Goal: Information Seeking & Learning: Check status

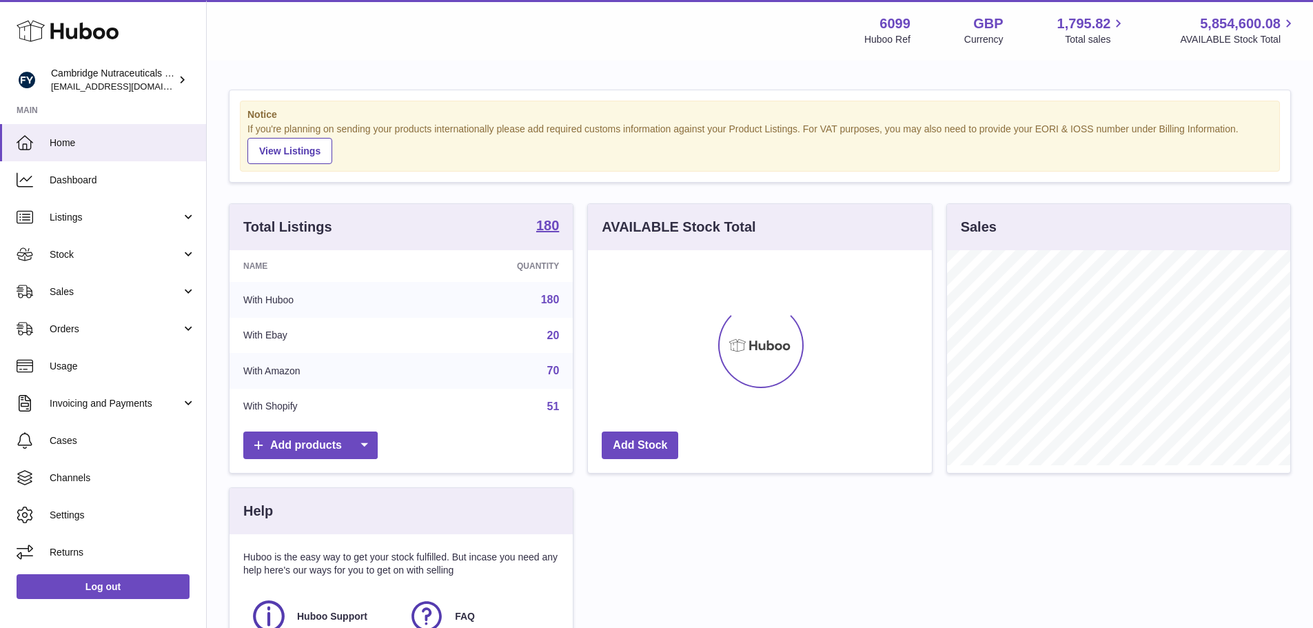
scroll to position [215, 344]
click at [68, 249] on span "Stock" at bounding box center [116, 254] width 132 height 13
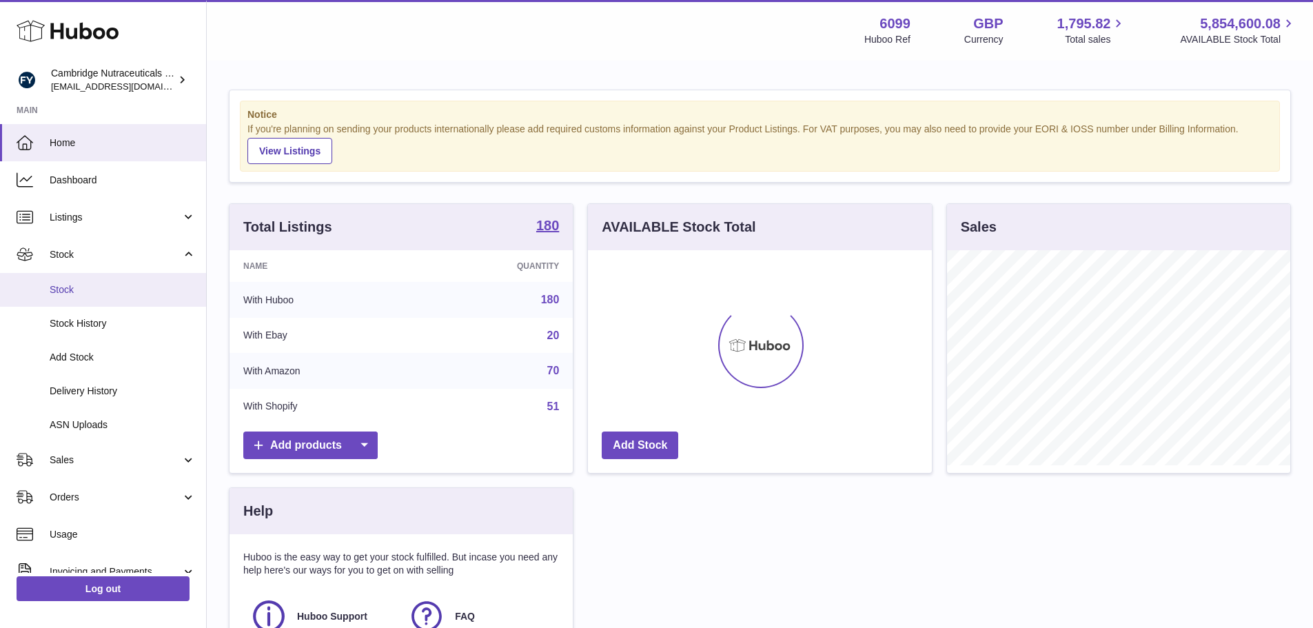
click at [72, 281] on link "Stock" at bounding box center [103, 290] width 206 height 34
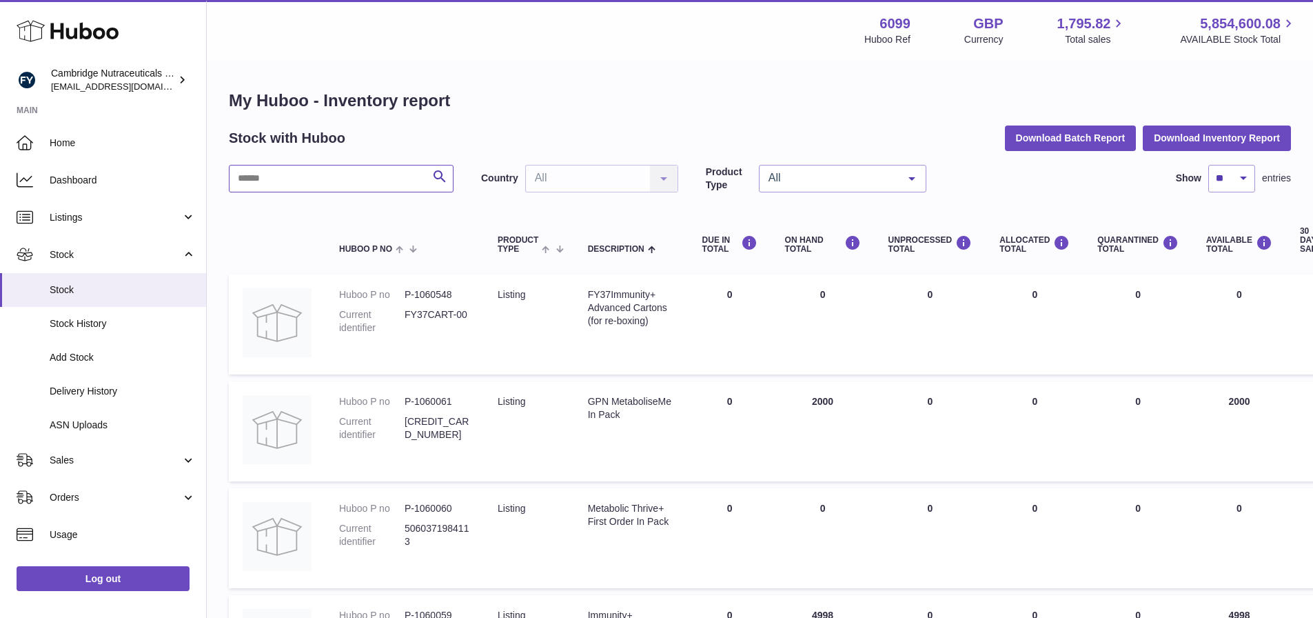
click at [321, 190] on input "text" at bounding box center [341, 179] width 225 height 28
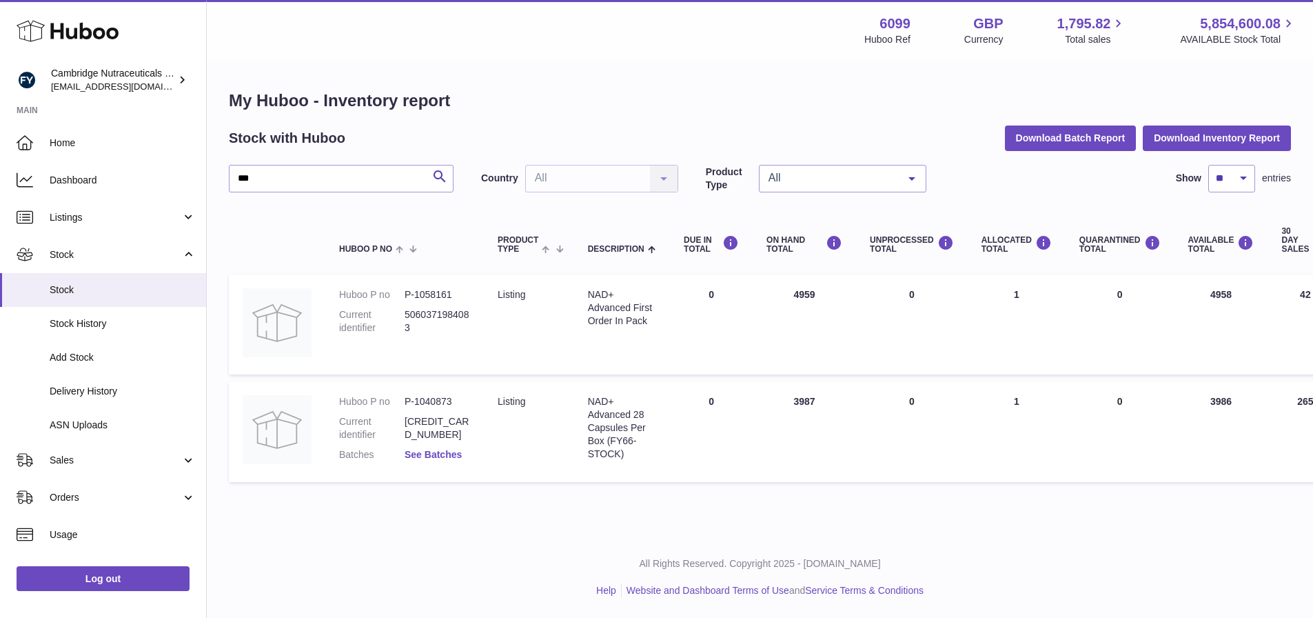
click at [454, 457] on link "See Batches" at bounding box center [433, 454] width 57 height 11
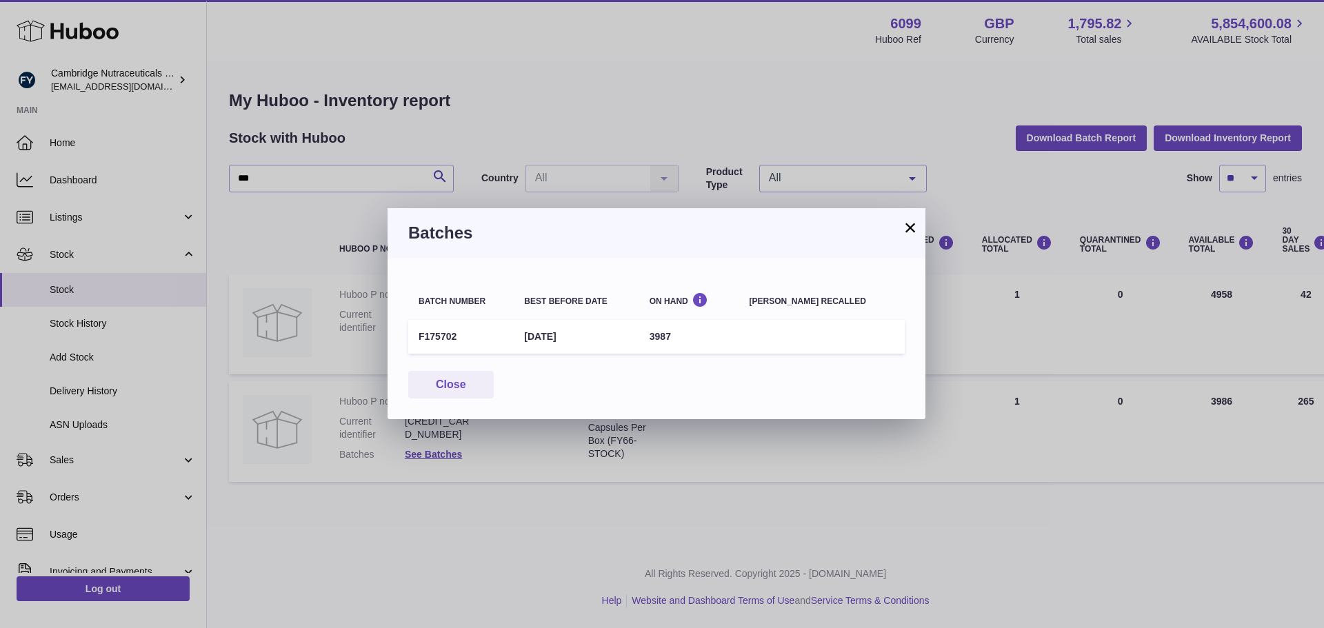
drag, startPoint x: 598, startPoint y: 336, endPoint x: 534, endPoint y: 337, distance: 64.8
click at [534, 337] on td "[DATE]" at bounding box center [576, 337] width 125 height 34
copy td "[DATE]"
drag, startPoint x: 446, startPoint y: 335, endPoint x: 417, endPoint y: 334, distance: 29.0
click at [398, 336] on div "Batch number Best before date On Hand [PERSON_NAME] recalled F175702 [DATE] 398…" at bounding box center [656, 338] width 538 height 161
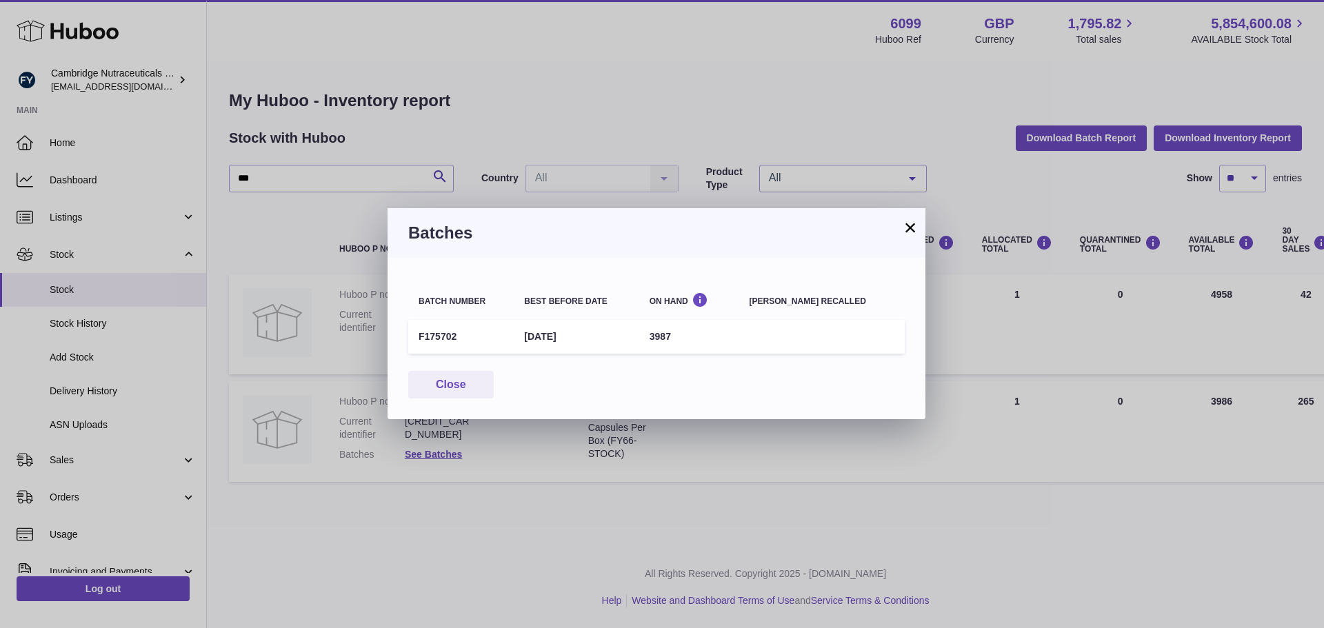
click at [430, 333] on td "F175702" at bounding box center [460, 337] width 105 height 34
drag, startPoint x: 455, startPoint y: 338, endPoint x: 414, endPoint y: 339, distance: 41.4
click at [414, 339] on td "F175702" at bounding box center [460, 337] width 105 height 34
copy td "F175702"
click at [917, 235] on button "×" at bounding box center [910, 227] width 17 height 17
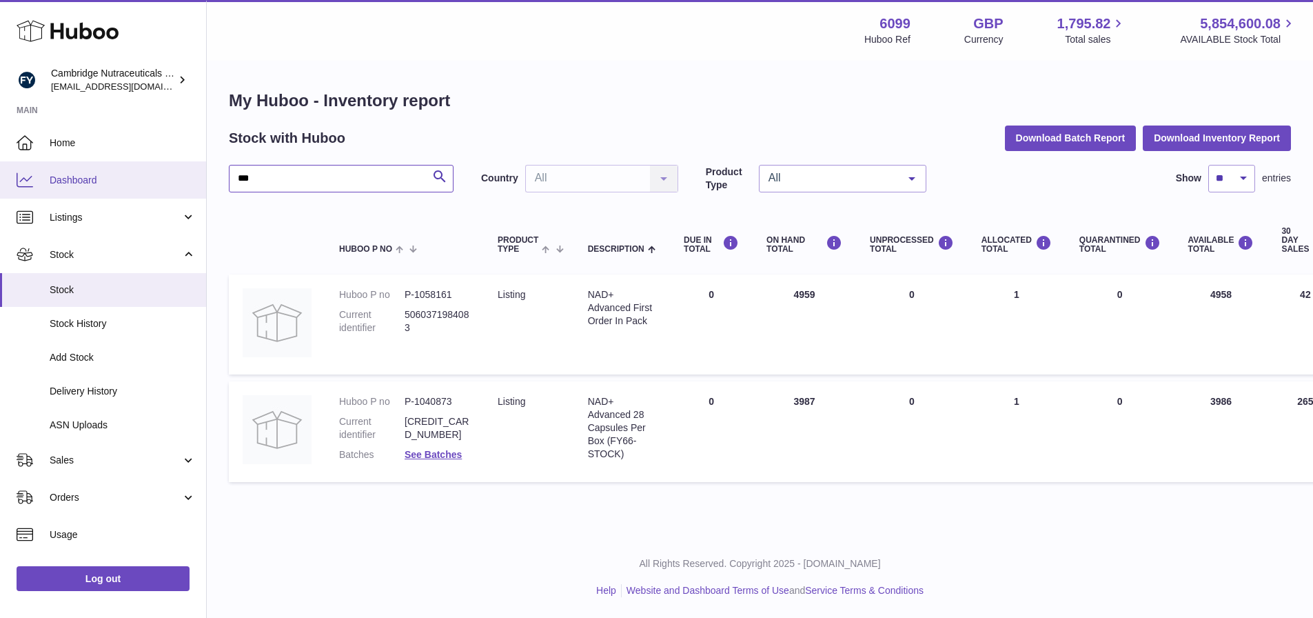
drag, startPoint x: 397, startPoint y: 181, endPoint x: 0, endPoint y: 190, distance: 397.2
click at [0, 190] on div "Huboo Cambridge Nutraceuticals Ltd [EMAIL_ADDRESS][DOMAIN_NAME] Main Home Dashb…" at bounding box center [656, 309] width 1313 height 618
type input "****"
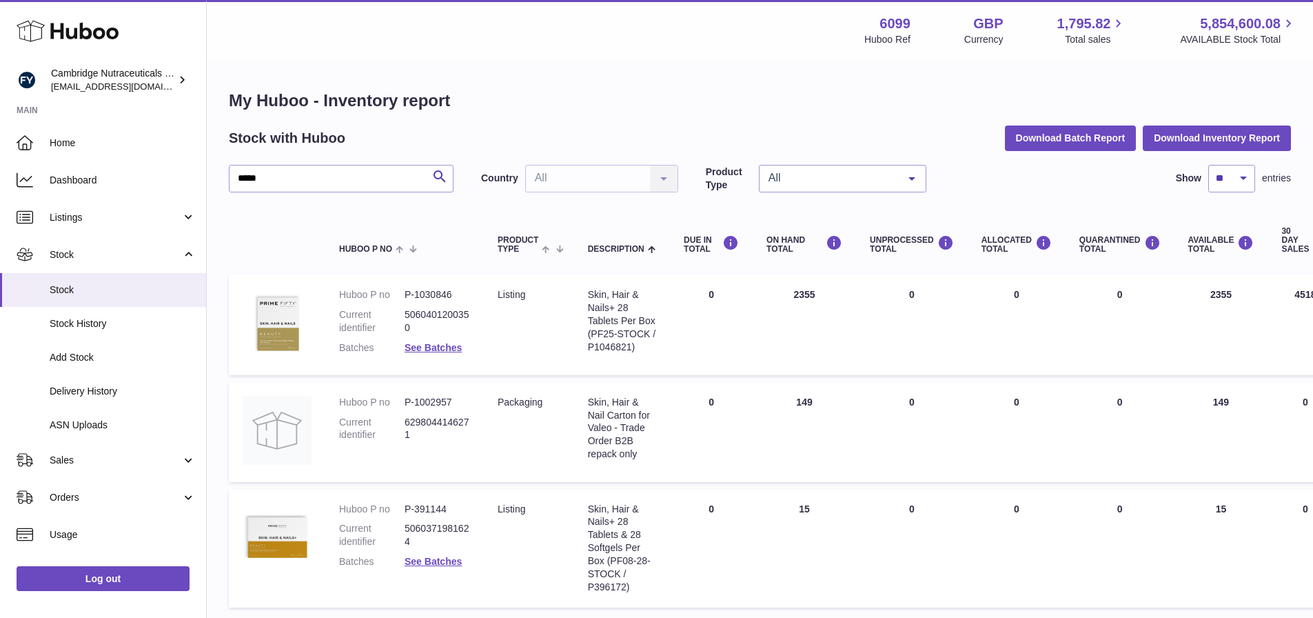
click at [432, 353] on dd "See Batches" at bounding box center [437, 347] width 65 height 13
click at [418, 348] on link "See Batches" at bounding box center [433, 347] width 57 height 11
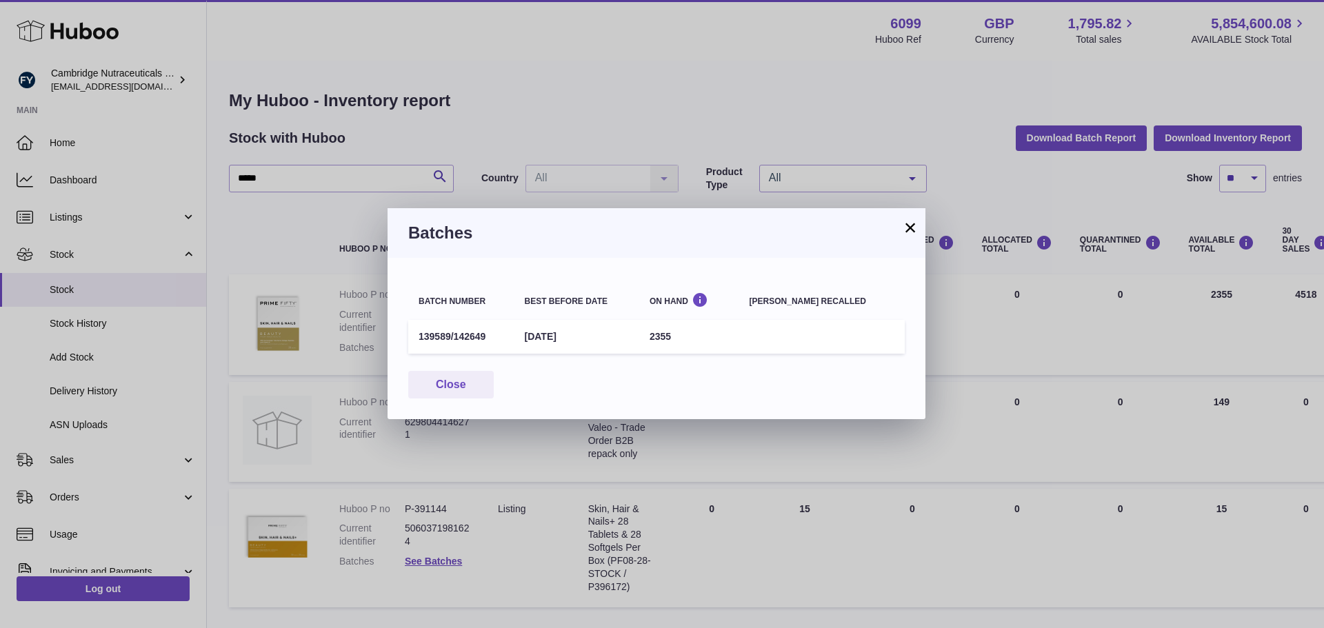
drag, startPoint x: 601, startPoint y: 339, endPoint x: 536, endPoint y: 340, distance: 64.8
click at [536, 340] on td "[DATE]" at bounding box center [576, 337] width 125 height 34
copy td "[DATE]"
drag, startPoint x: 487, startPoint y: 334, endPoint x: 455, endPoint y: 339, distance: 32.0
click at [455, 339] on td "139589/142649" at bounding box center [461, 337] width 106 height 34
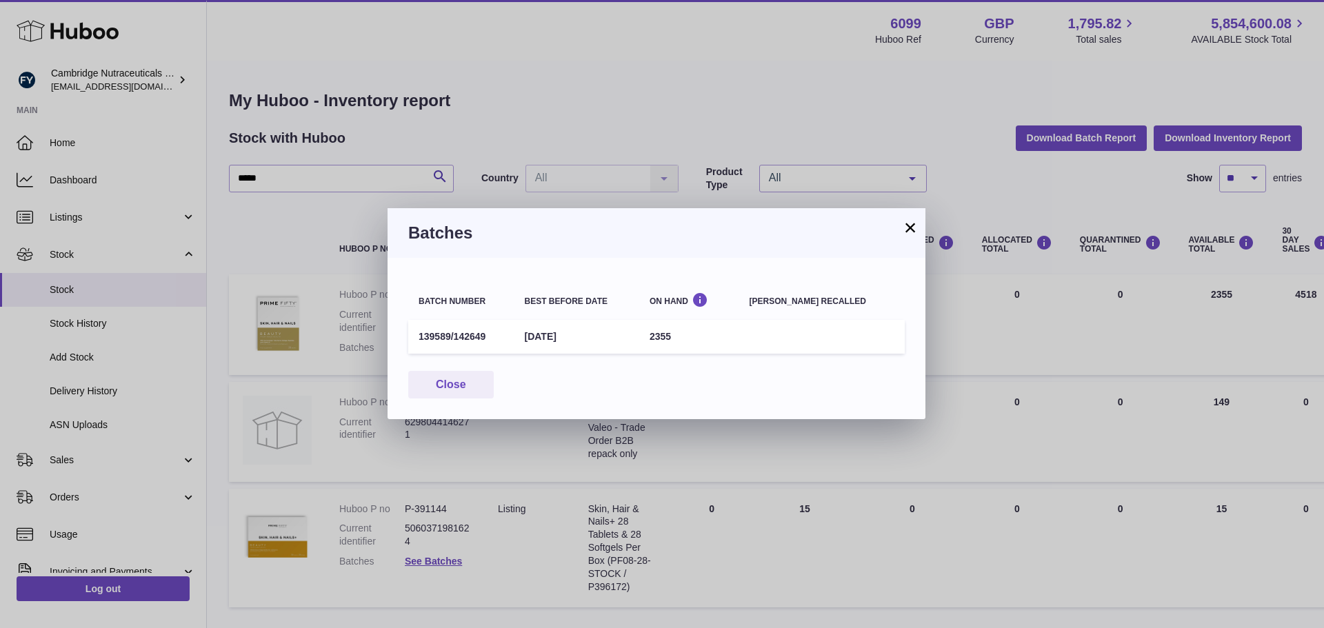
copy td "142649"
click at [909, 222] on button "×" at bounding box center [910, 227] width 17 height 17
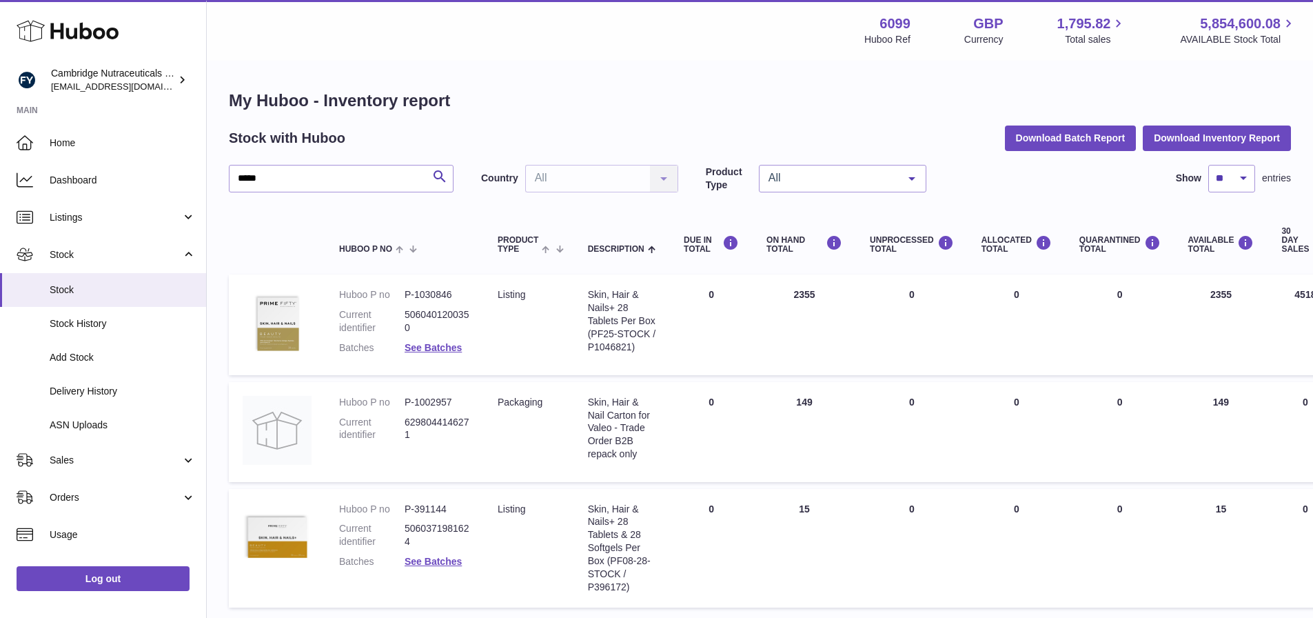
click at [821, 204] on div "**** Search Country All All No elements found. Consider changing the search que…" at bounding box center [760, 390] width 1062 height 450
